Goal: Navigation & Orientation: Find specific page/section

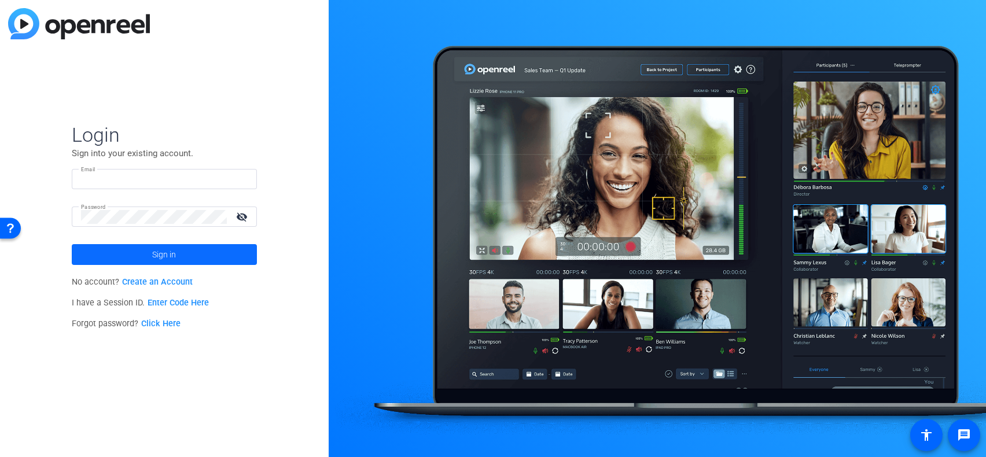
type input "[EMAIL_ADDRESS][PERSON_NAME][DOMAIN_NAME]"
click at [164, 251] on span "Sign in" at bounding box center [164, 254] width 24 height 29
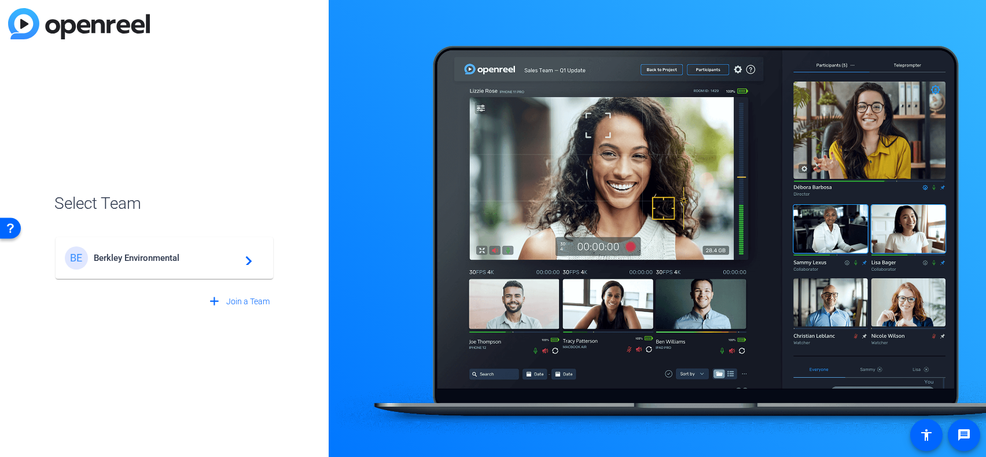
click at [164, 251] on div "BE Berkley Environmental navigate_next" at bounding box center [164, 257] width 199 height 23
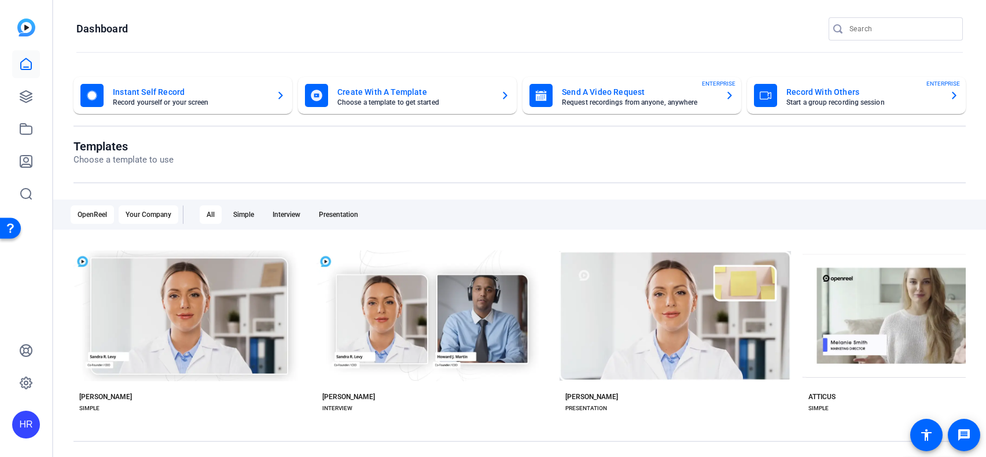
click at [154, 212] on div "Your Company" at bounding box center [149, 214] width 60 height 19
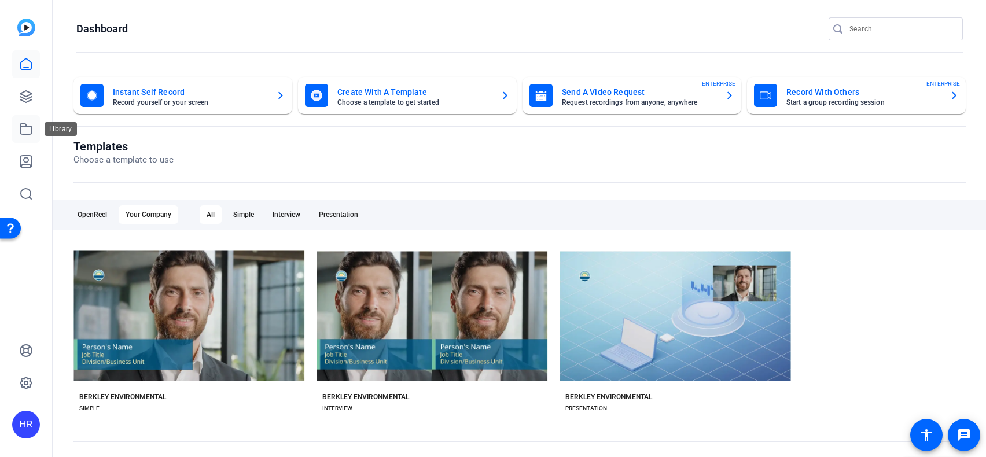
click at [21, 125] on icon at bounding box center [26, 129] width 14 height 14
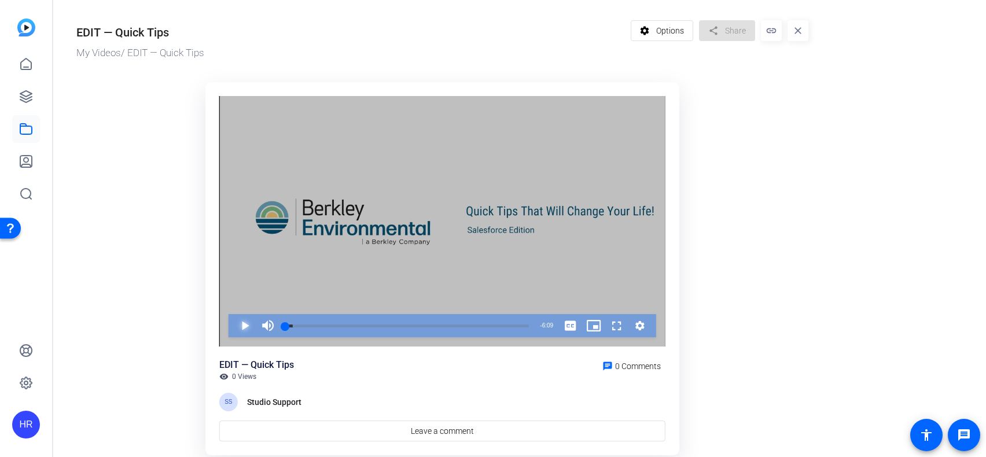
click at [233, 325] on span "Video Player" at bounding box center [233, 325] width 0 height 23
